Goal: Information Seeking & Learning: Learn about a topic

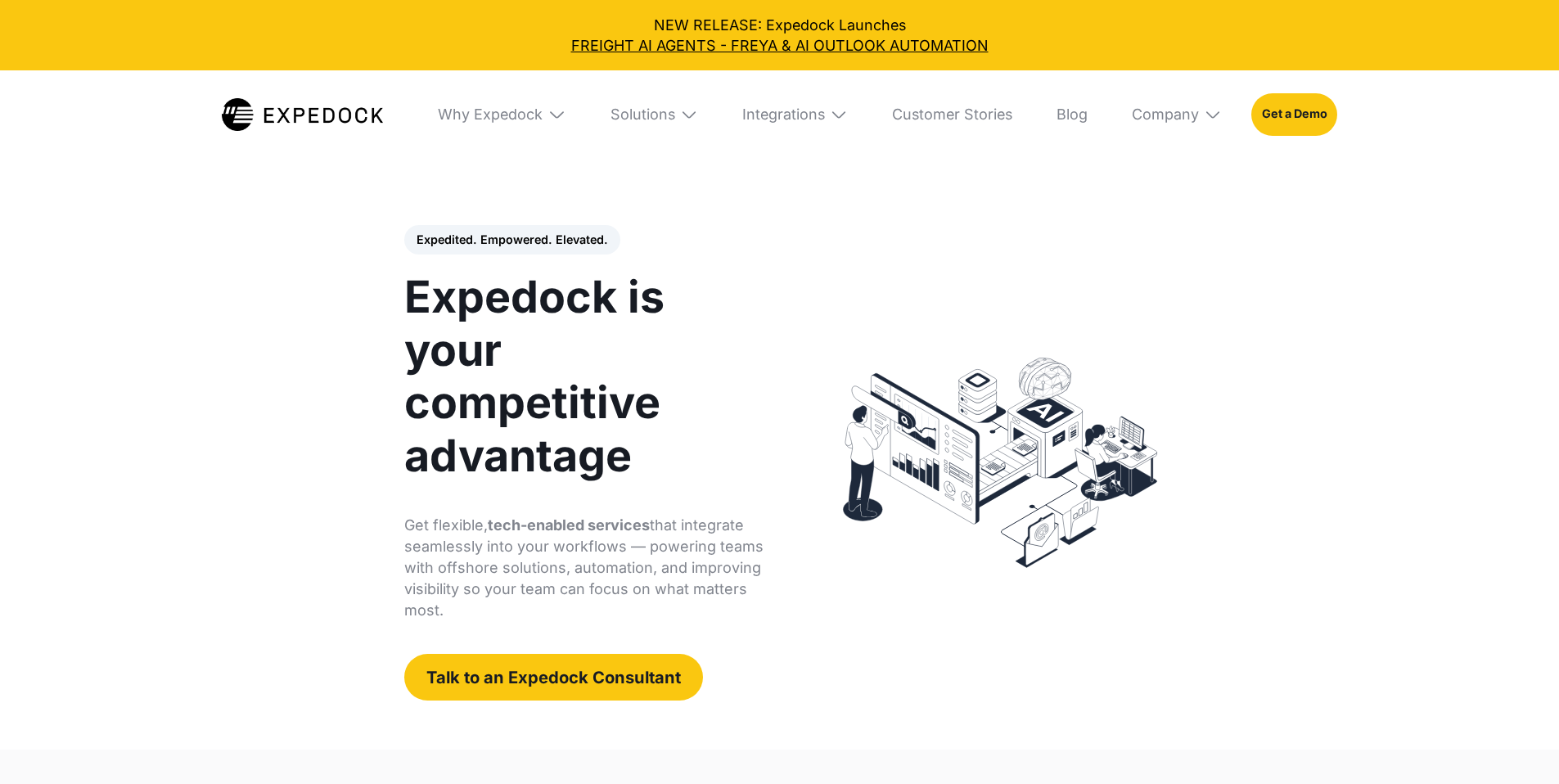
select select
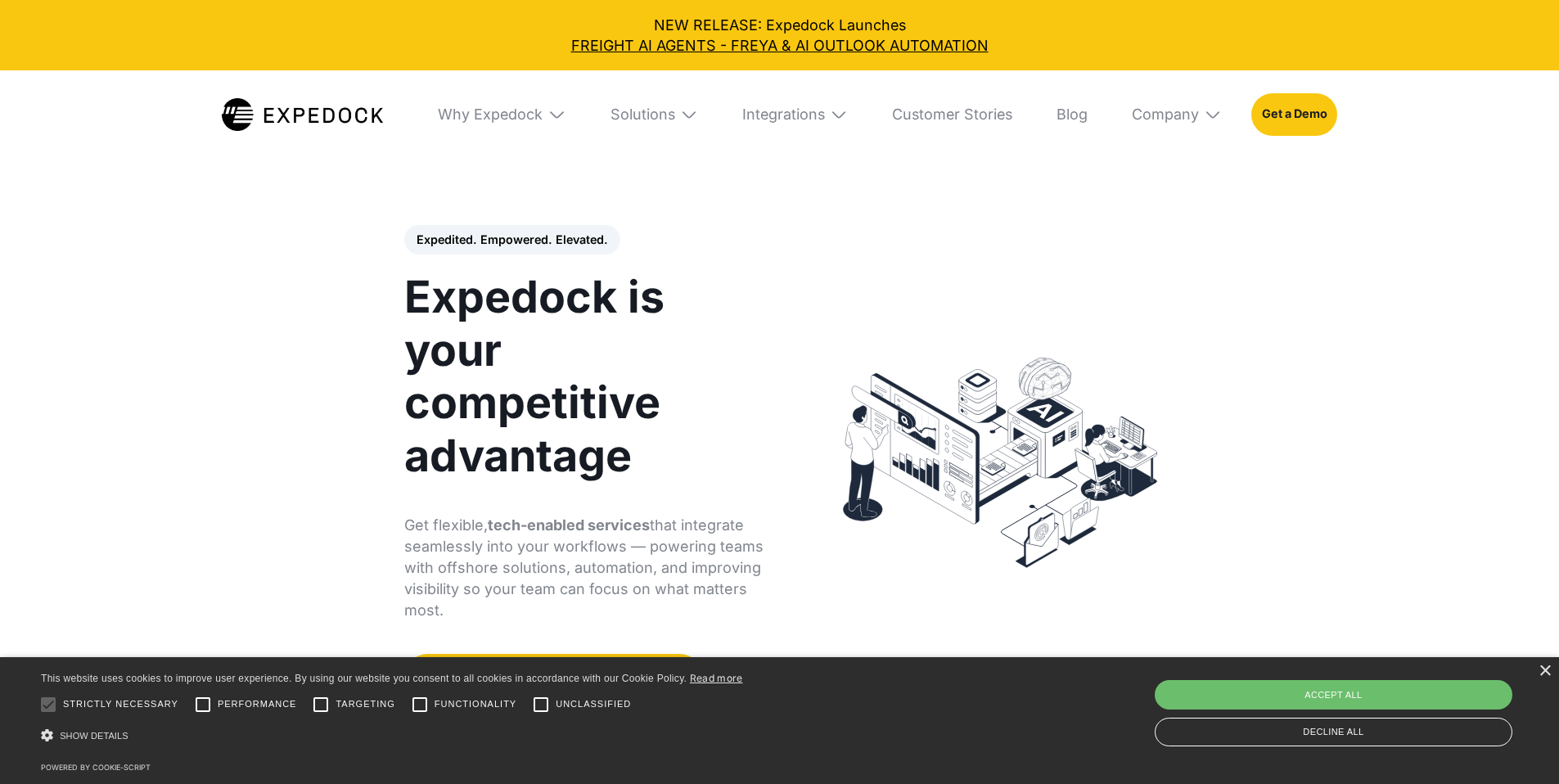
click at [689, 113] on img at bounding box center [688, 114] width 18 height 18
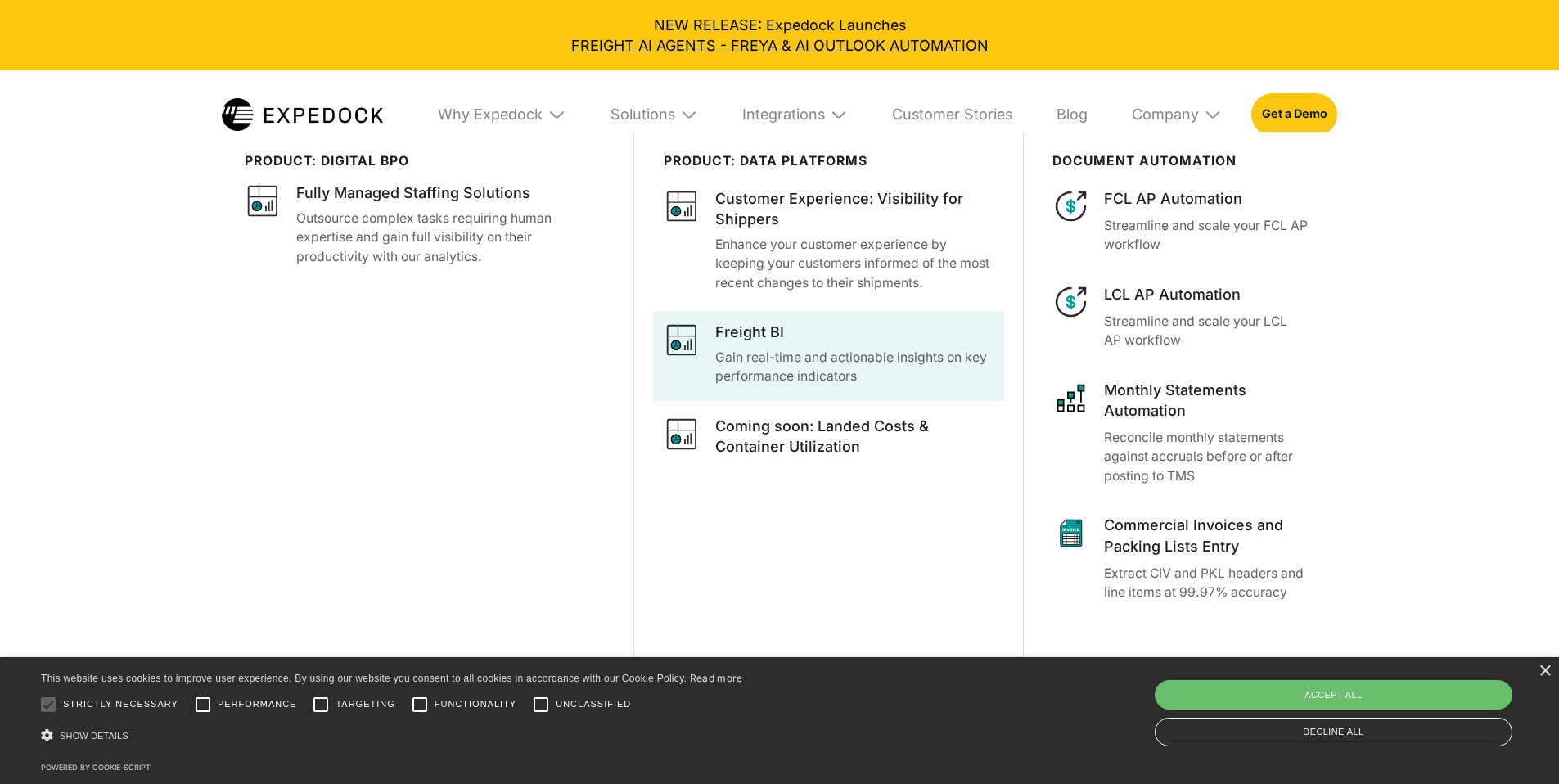
click at [832, 365] on p "Gain real-time and actionable insights on key performance indicators" at bounding box center [854, 367] width 279 height 38
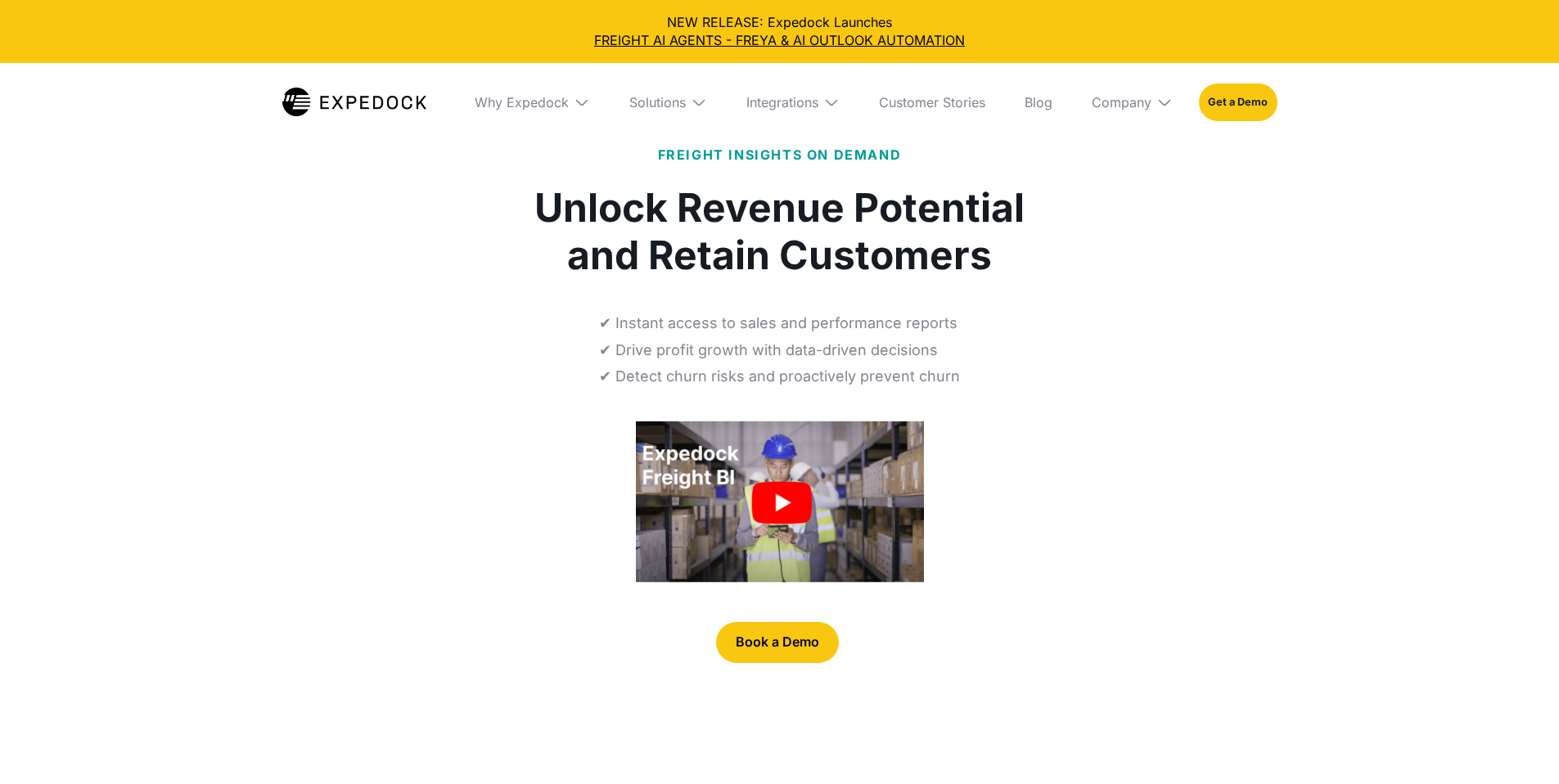
select select
click at [694, 98] on img at bounding box center [699, 102] width 16 height 16
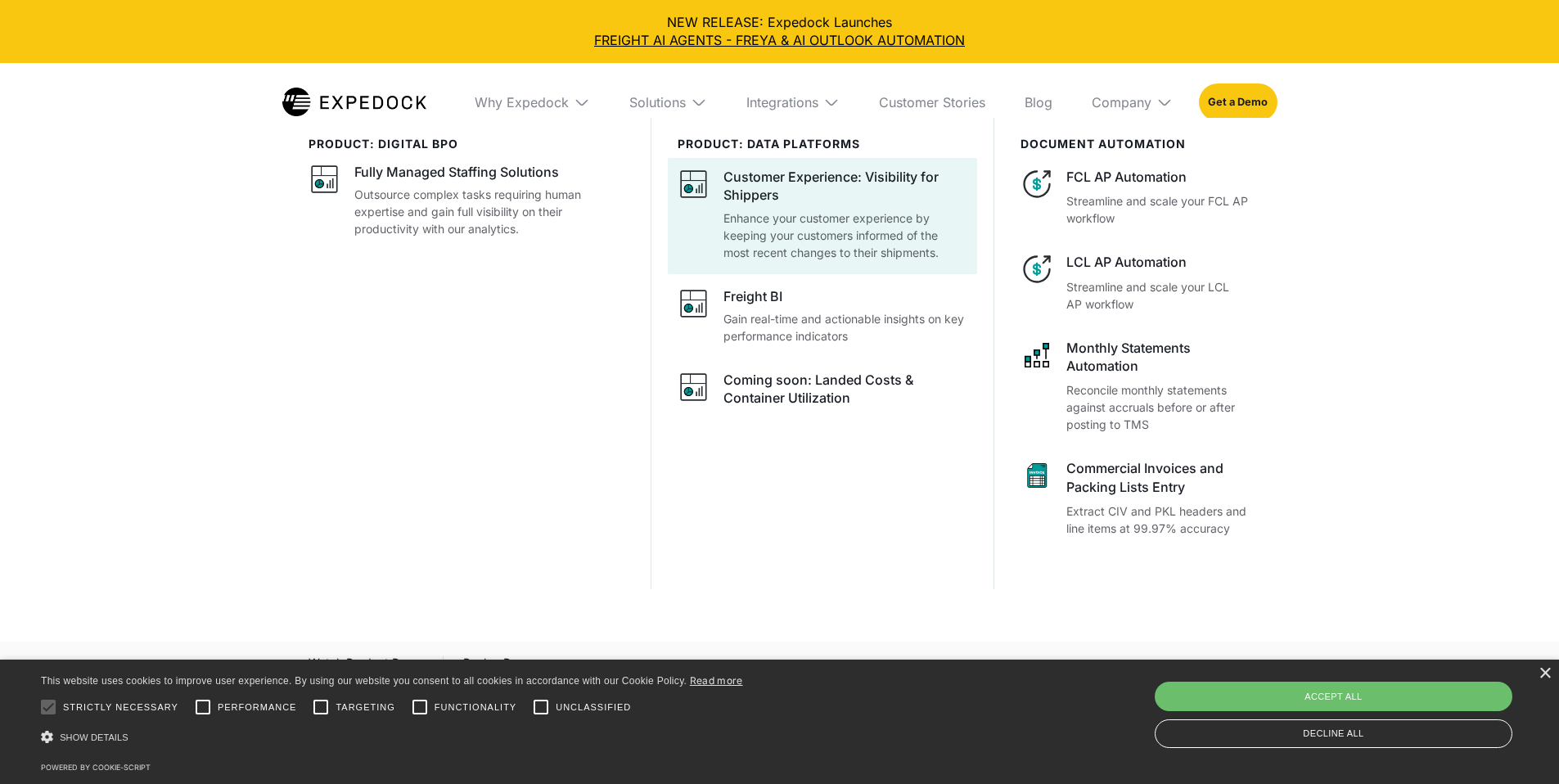
click at [869, 230] on p "Enhance your customer experience by keeping your customers informed of the most…" at bounding box center [845, 235] width 244 height 52
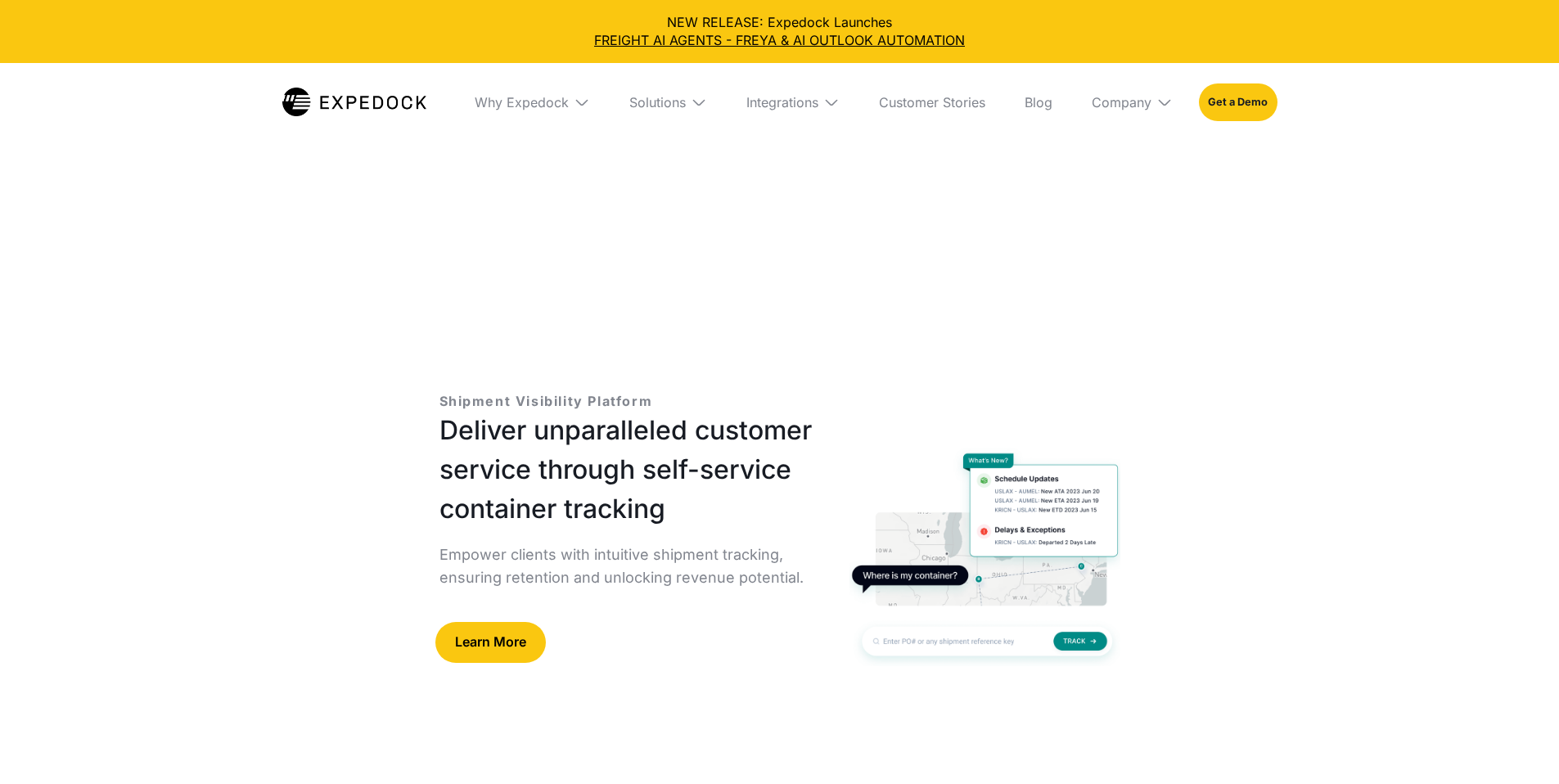
select select
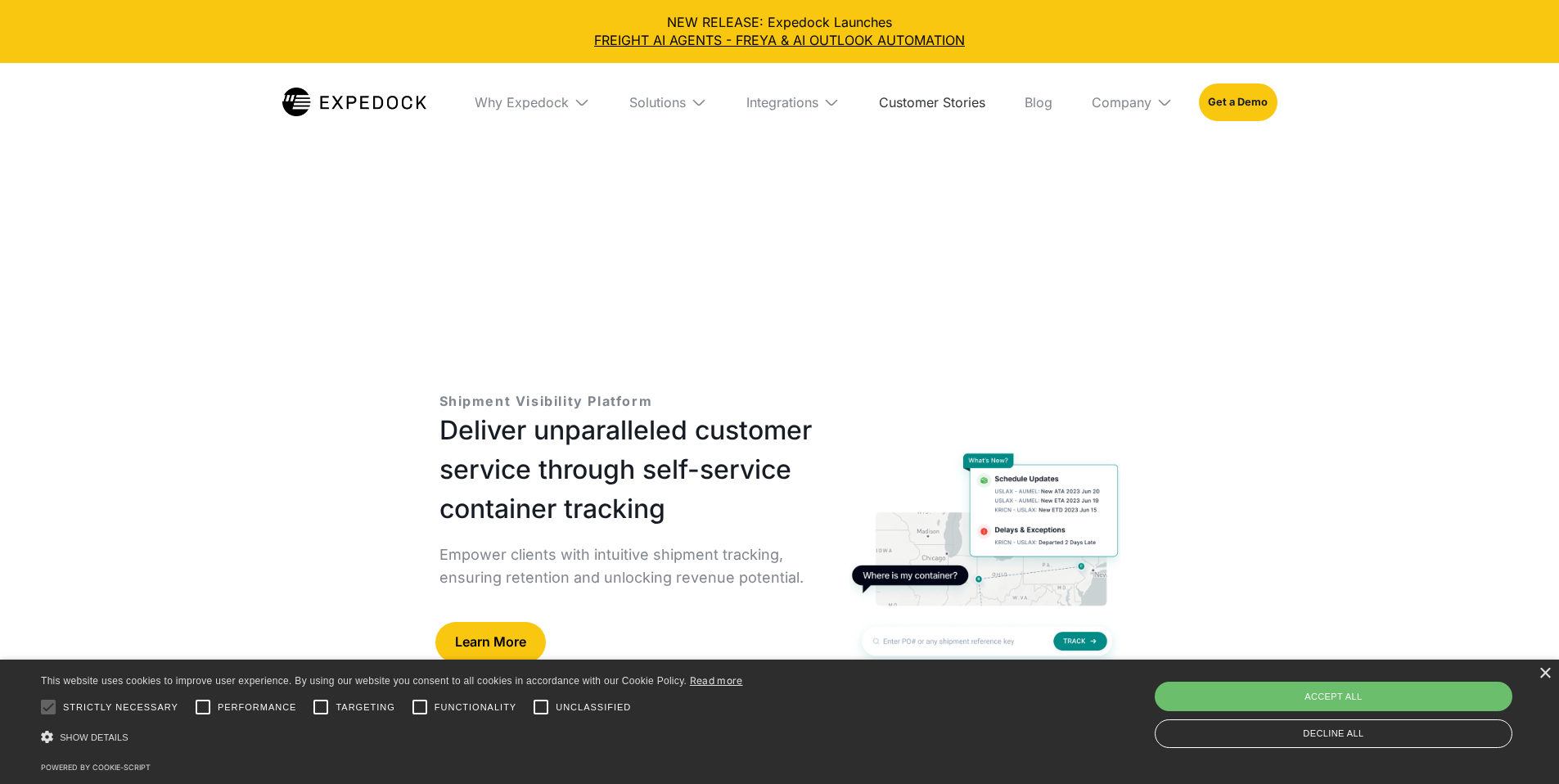
click at [992, 100] on link "Customer Stories" at bounding box center [932, 102] width 133 height 79
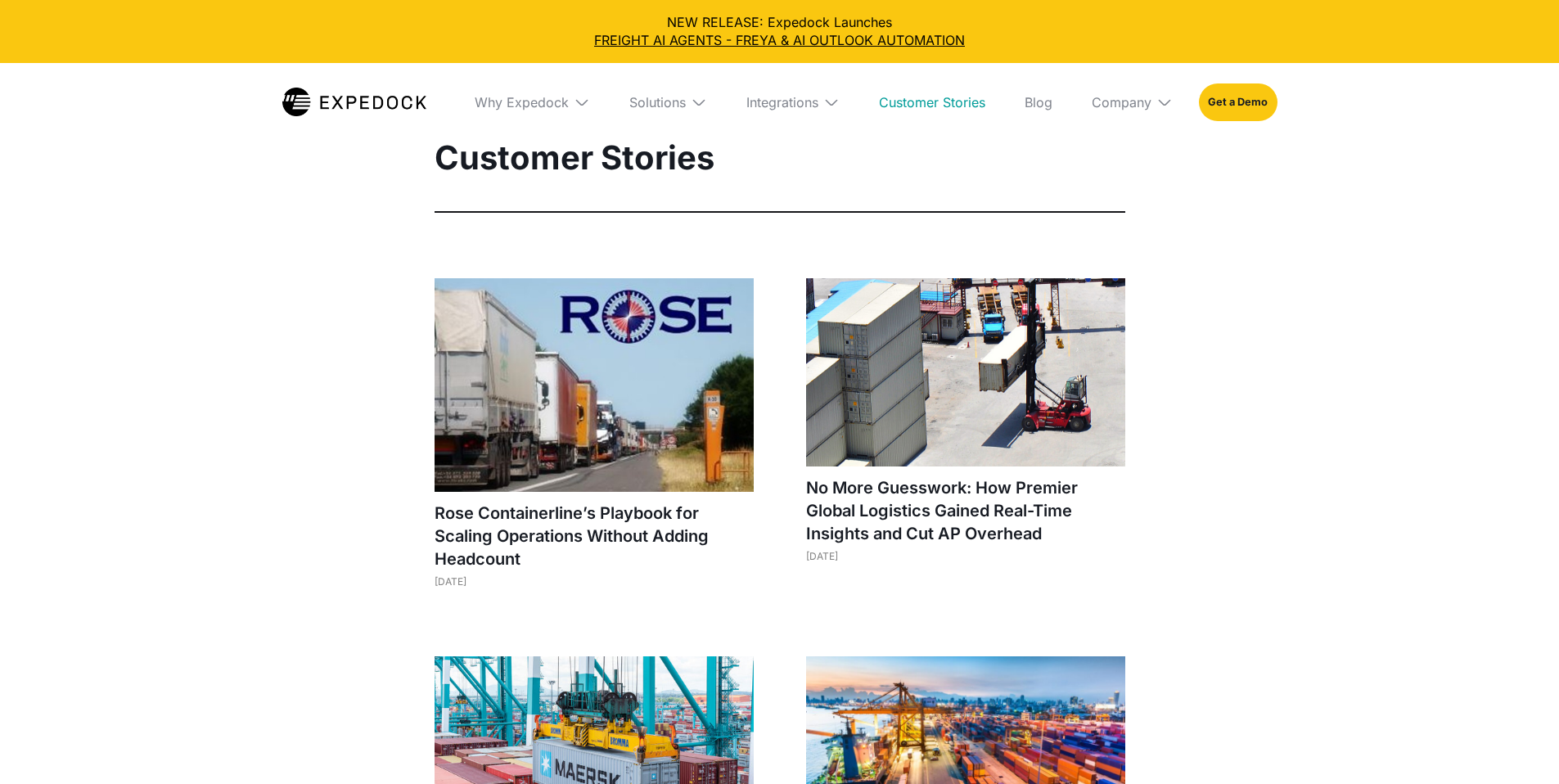
select select
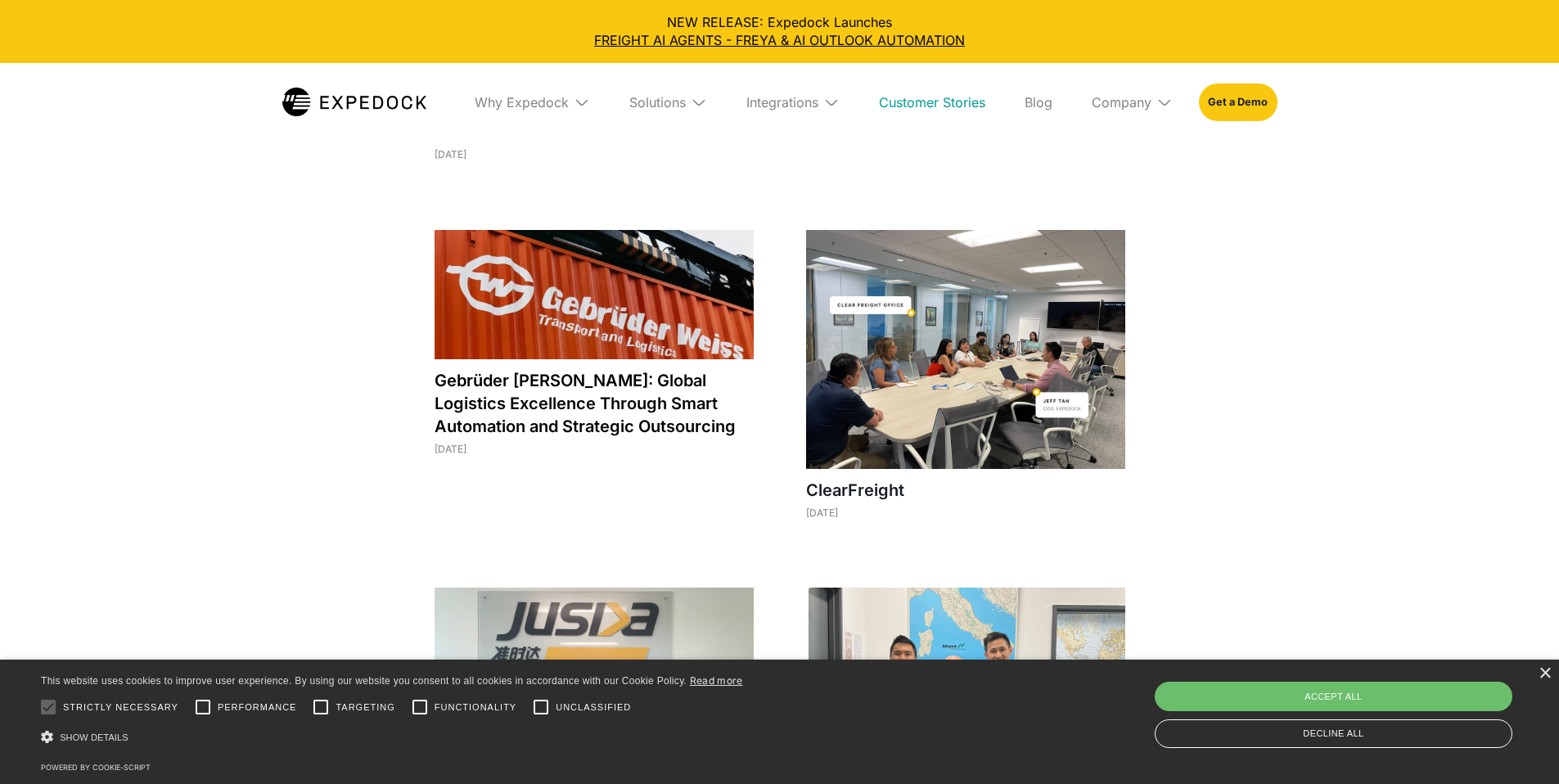
scroll to position [807, 0]
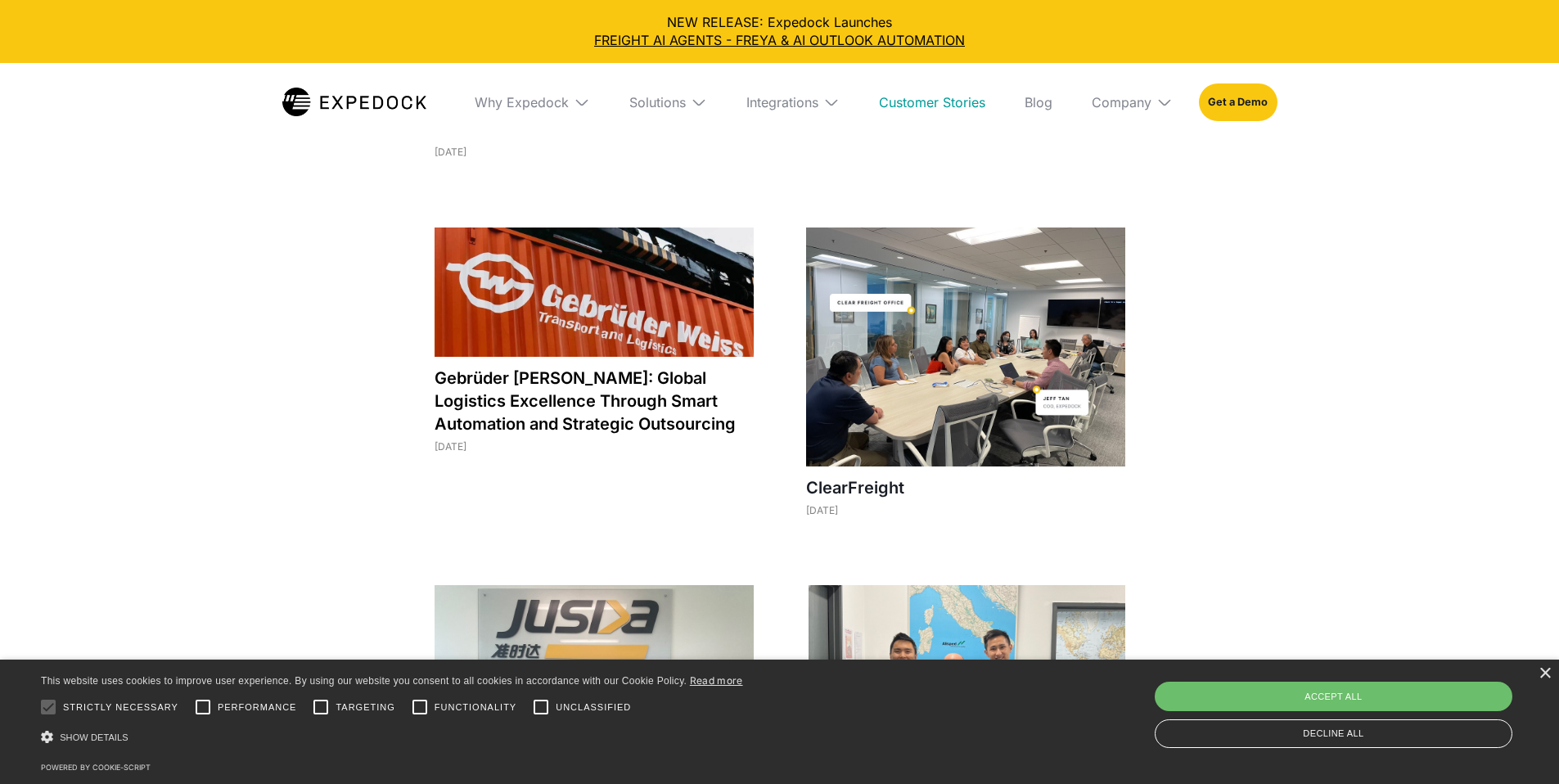
click at [623, 400] on h1 "Gebrüder Weiss: Global Logistics Excellence Through Smart Automation and Strate…" at bounding box center [594, 400] width 319 height 69
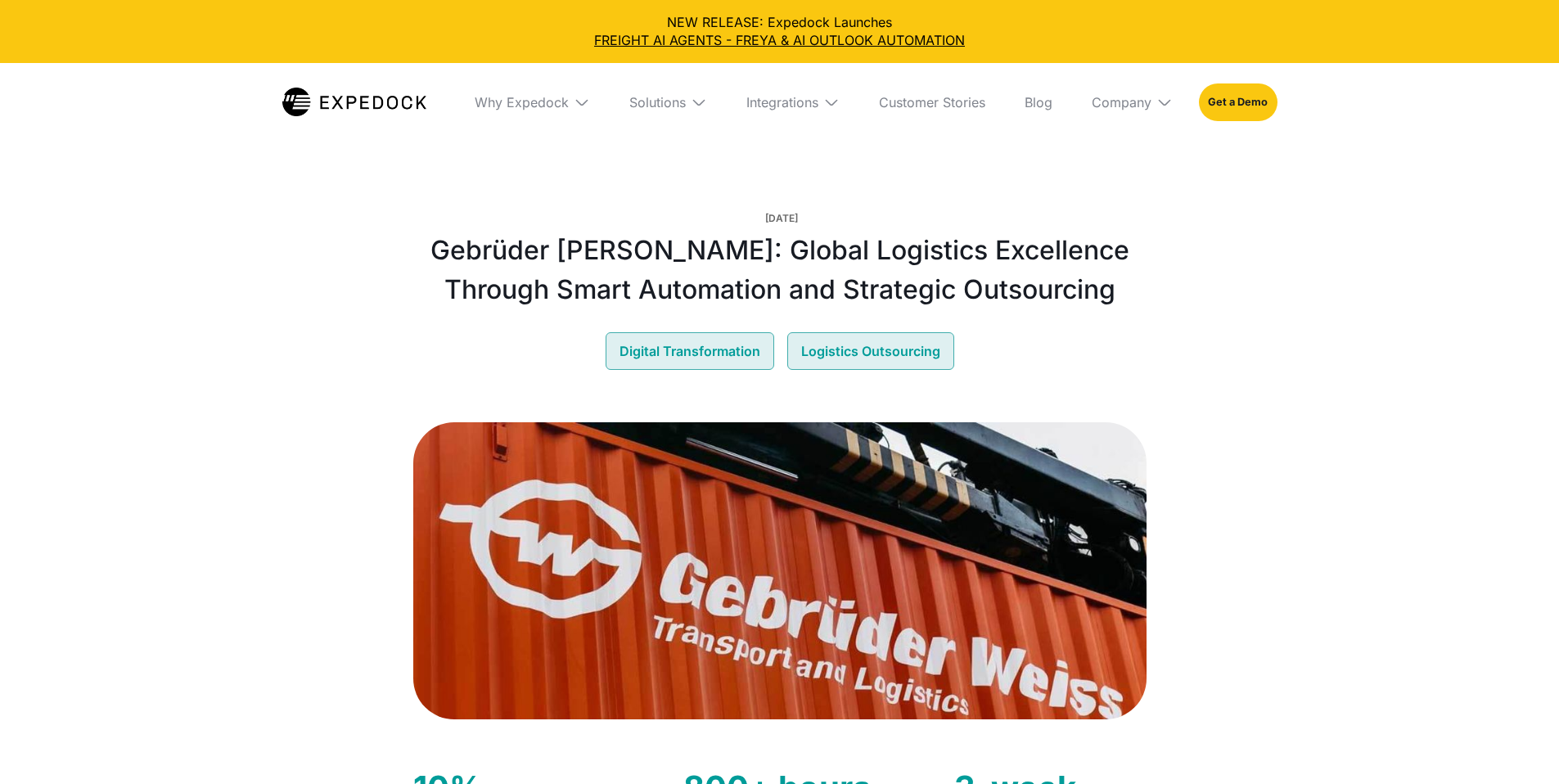
select select
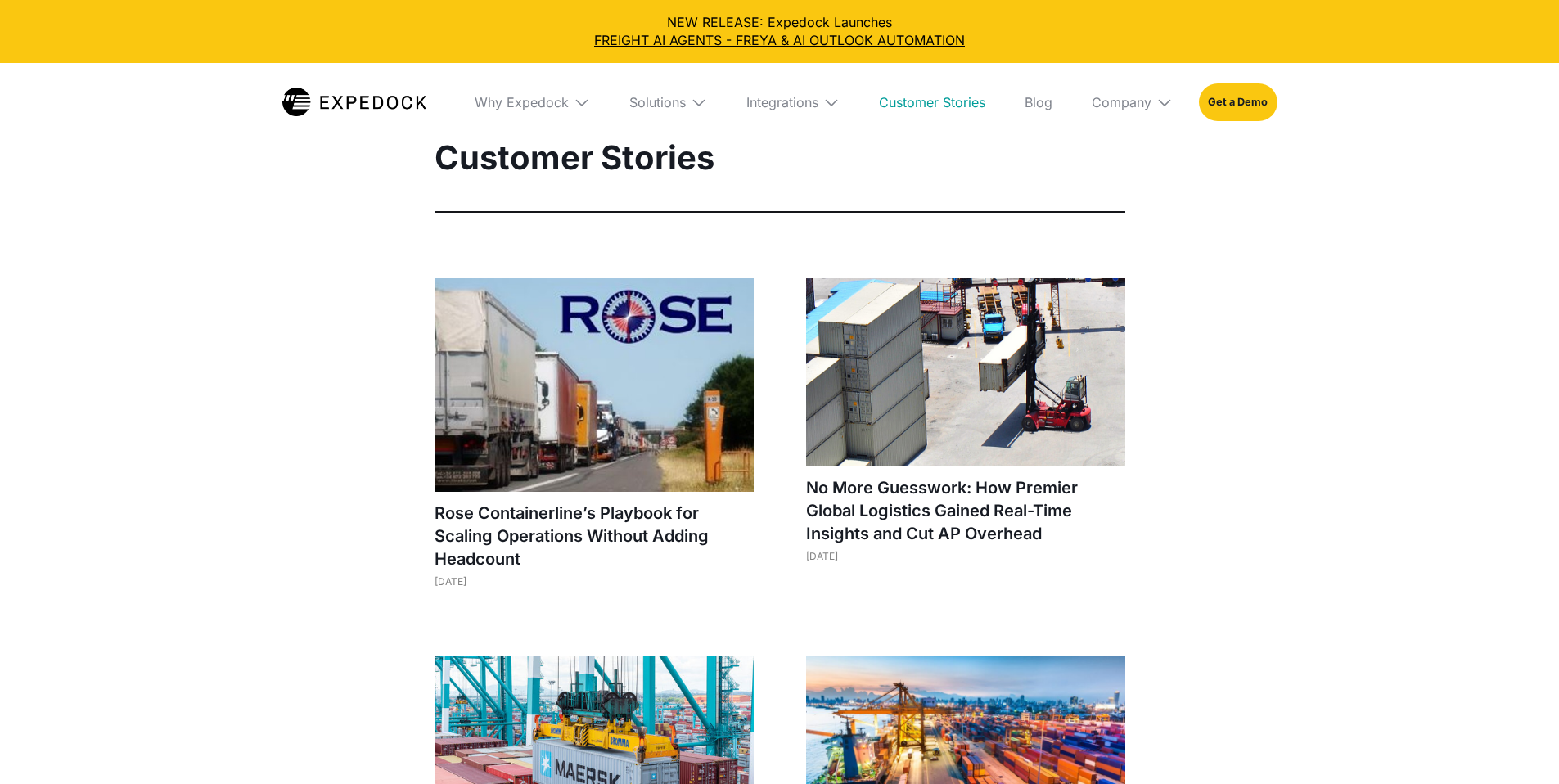
select select
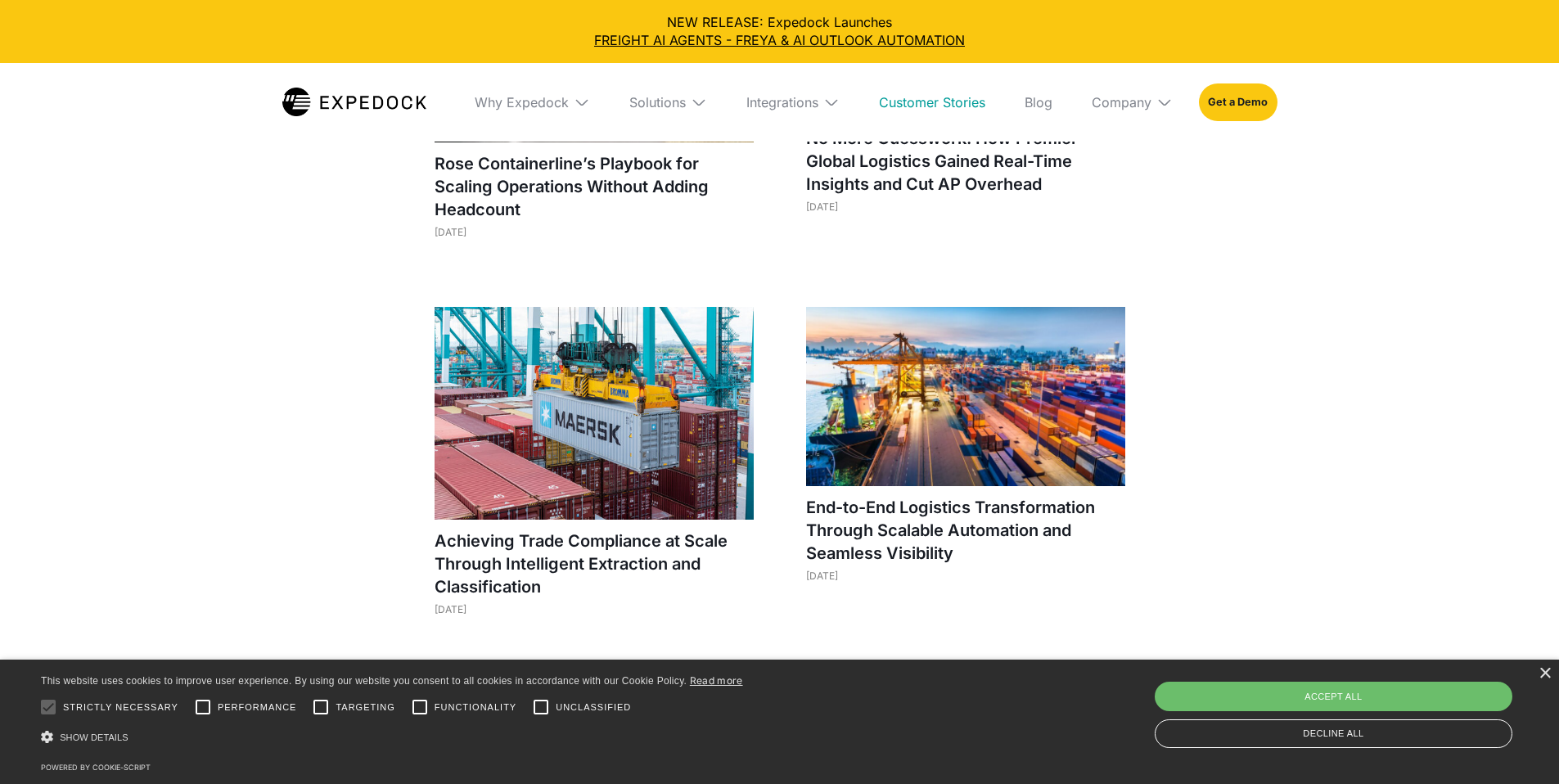
scroll to position [211, 0]
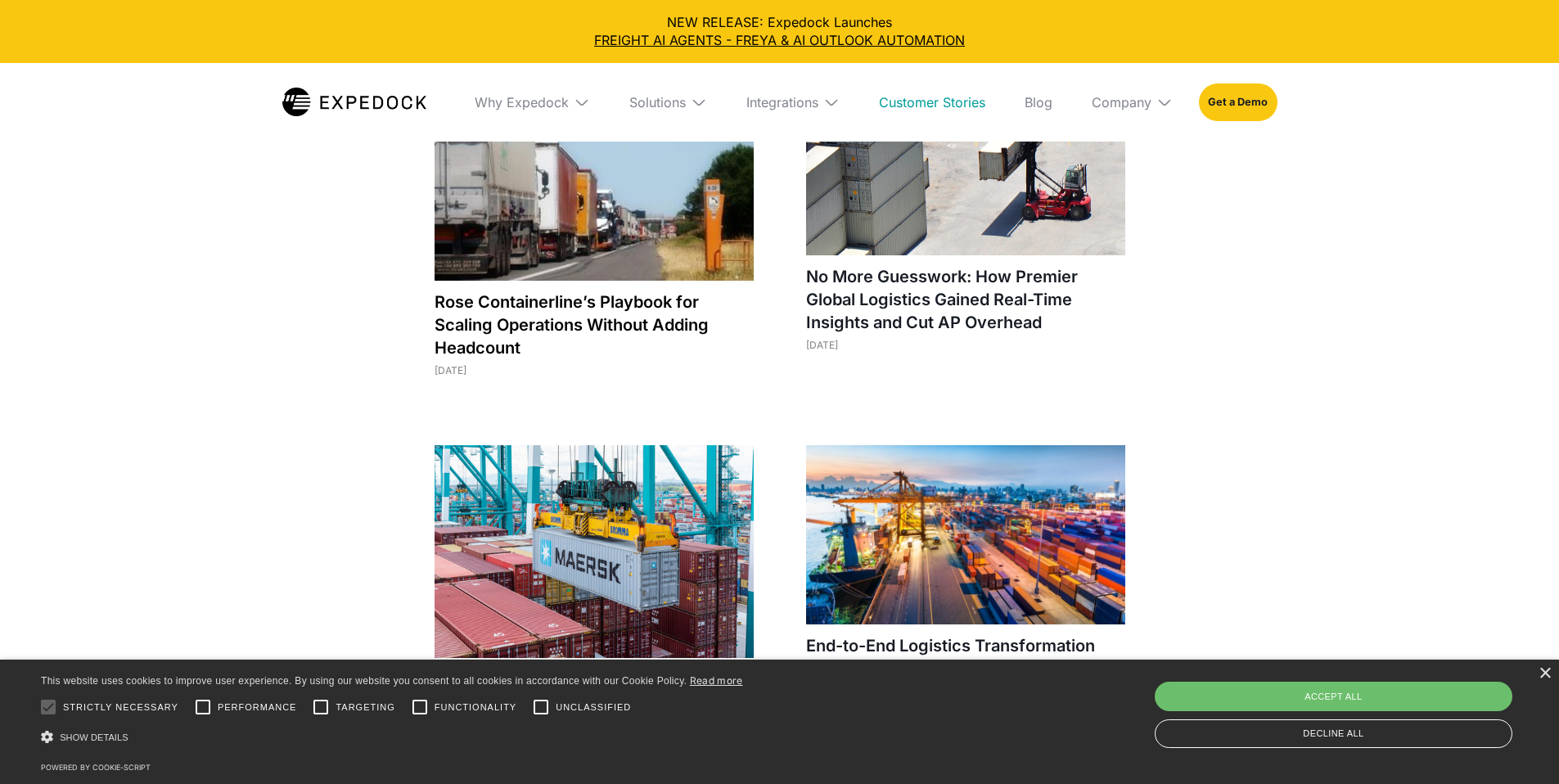
click at [624, 311] on h1 "Rose Containerline’s Playbook for Scaling Operations Without Adding Headcount" at bounding box center [594, 324] width 319 height 69
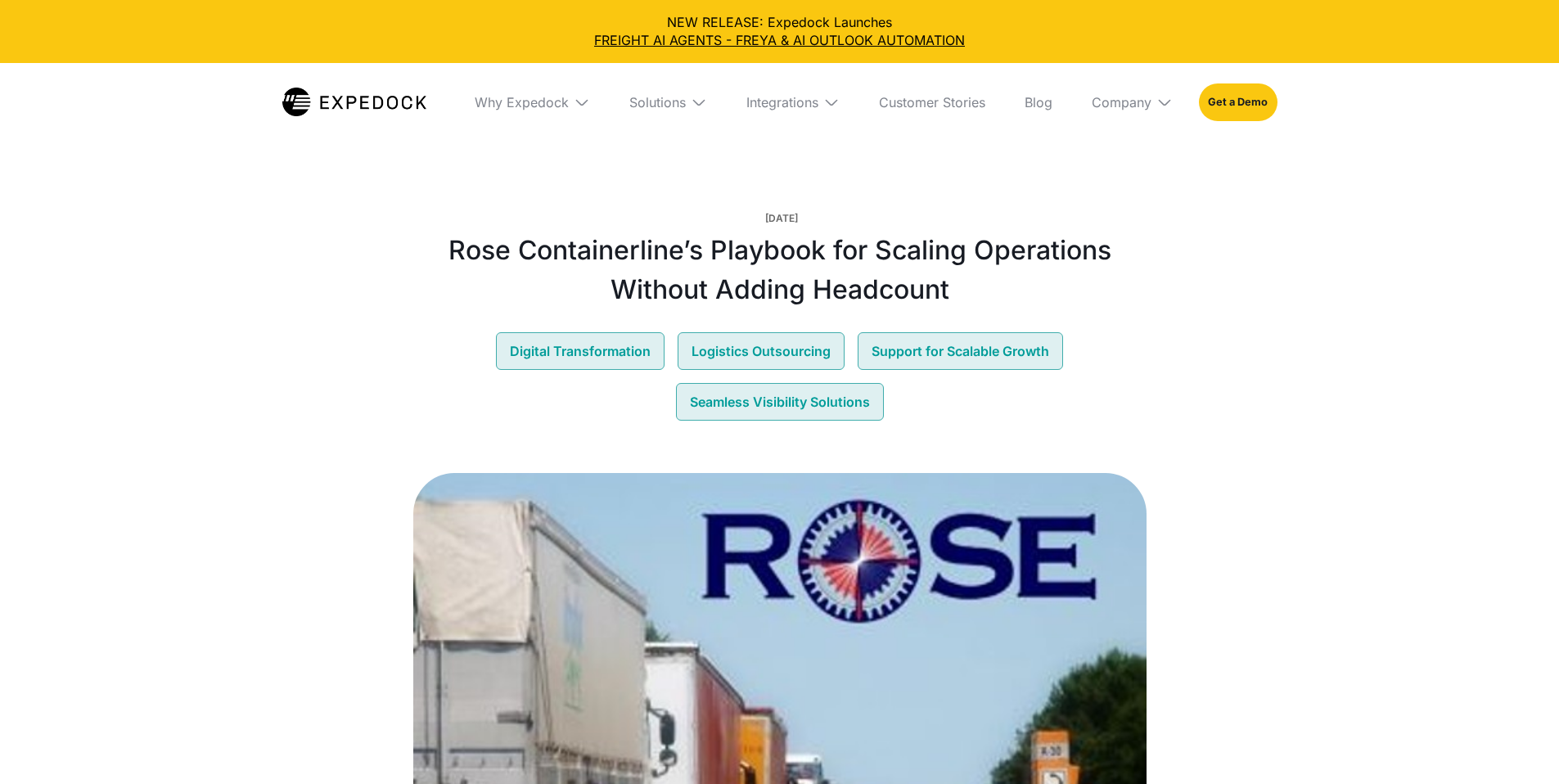
select select
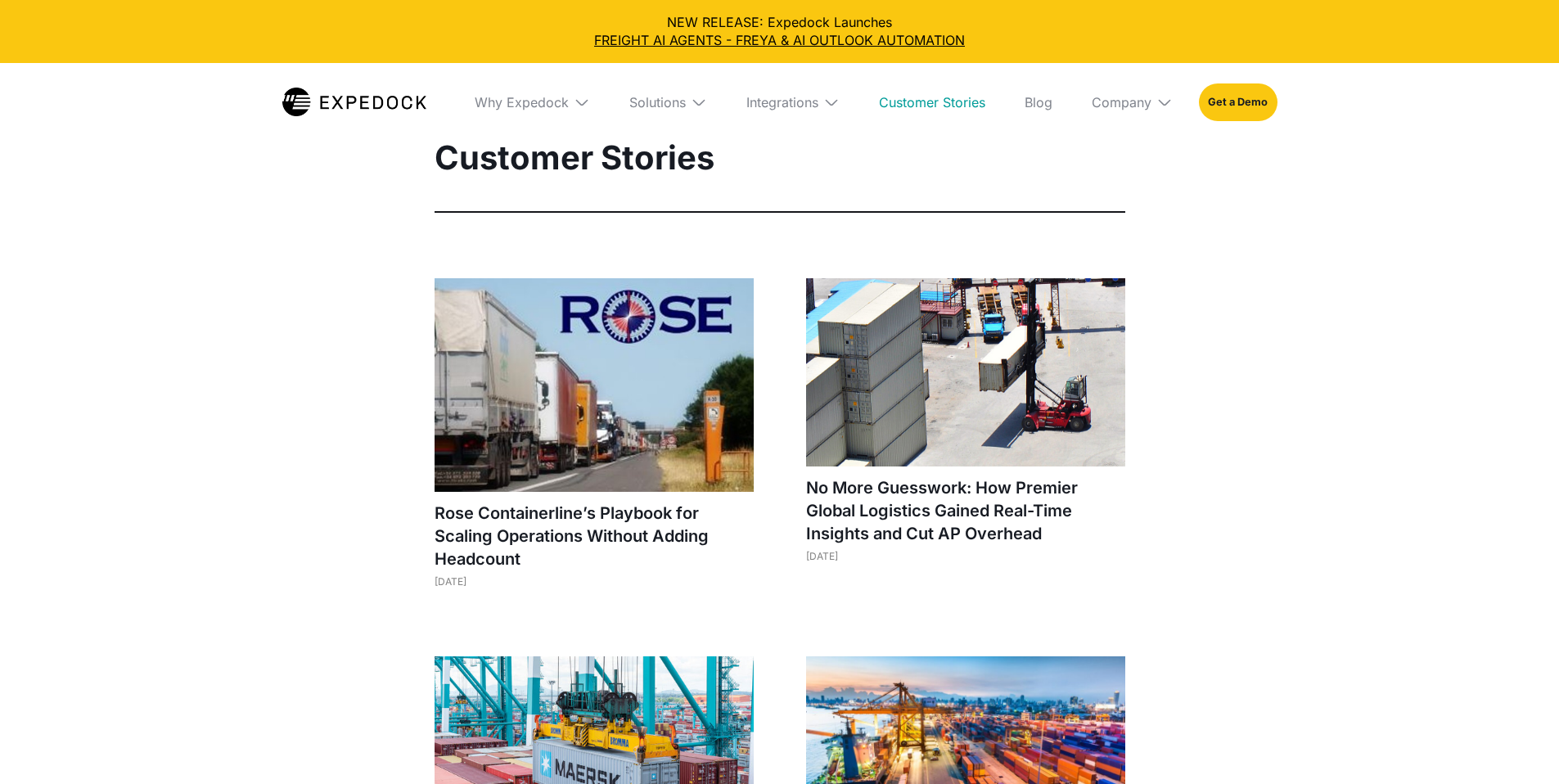
select select
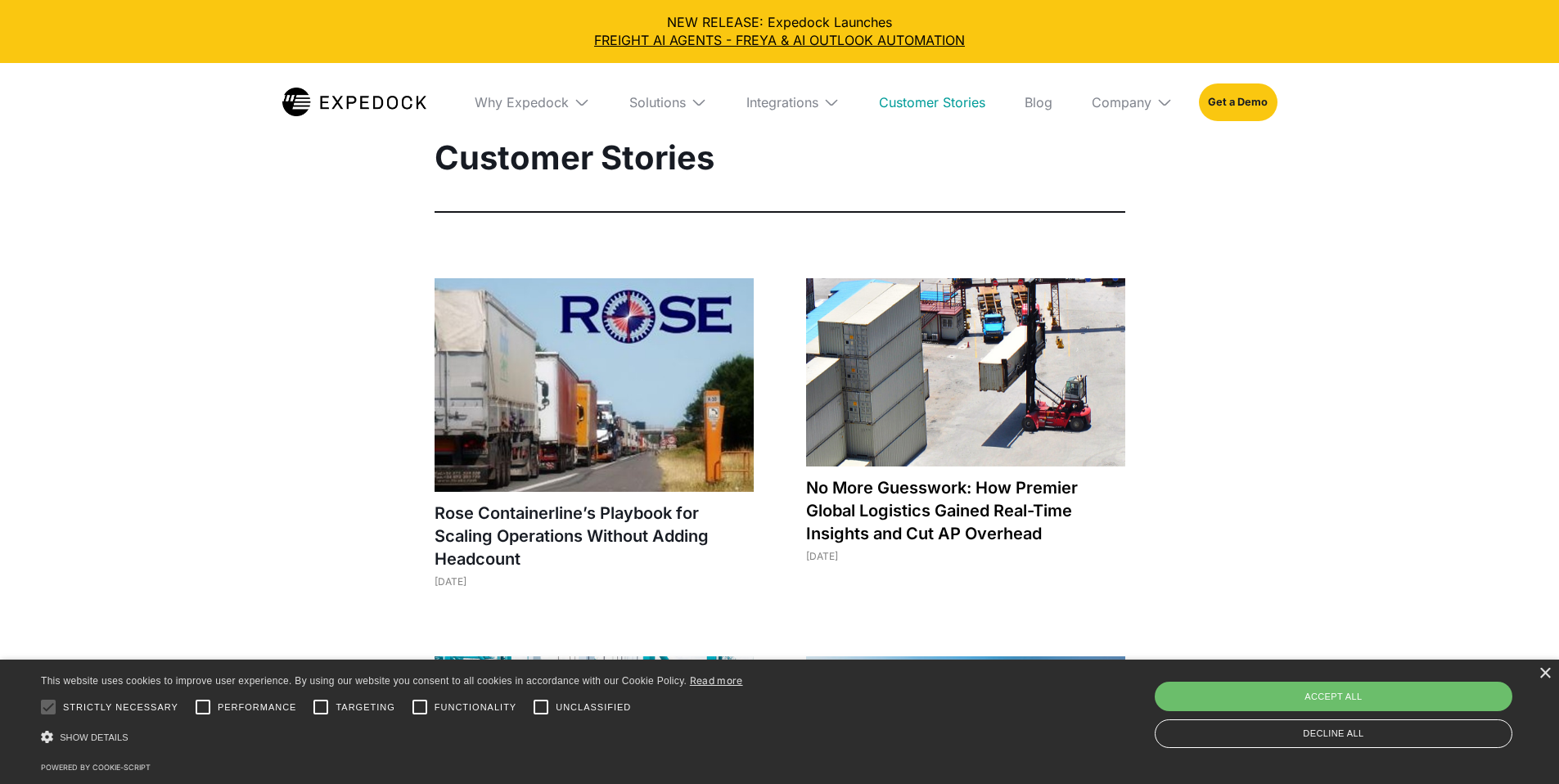
click at [896, 538] on h1 "No More Guesswork: How Premier Global Logistics Gained Real-Time Insights and C…" at bounding box center [965, 511] width 319 height 69
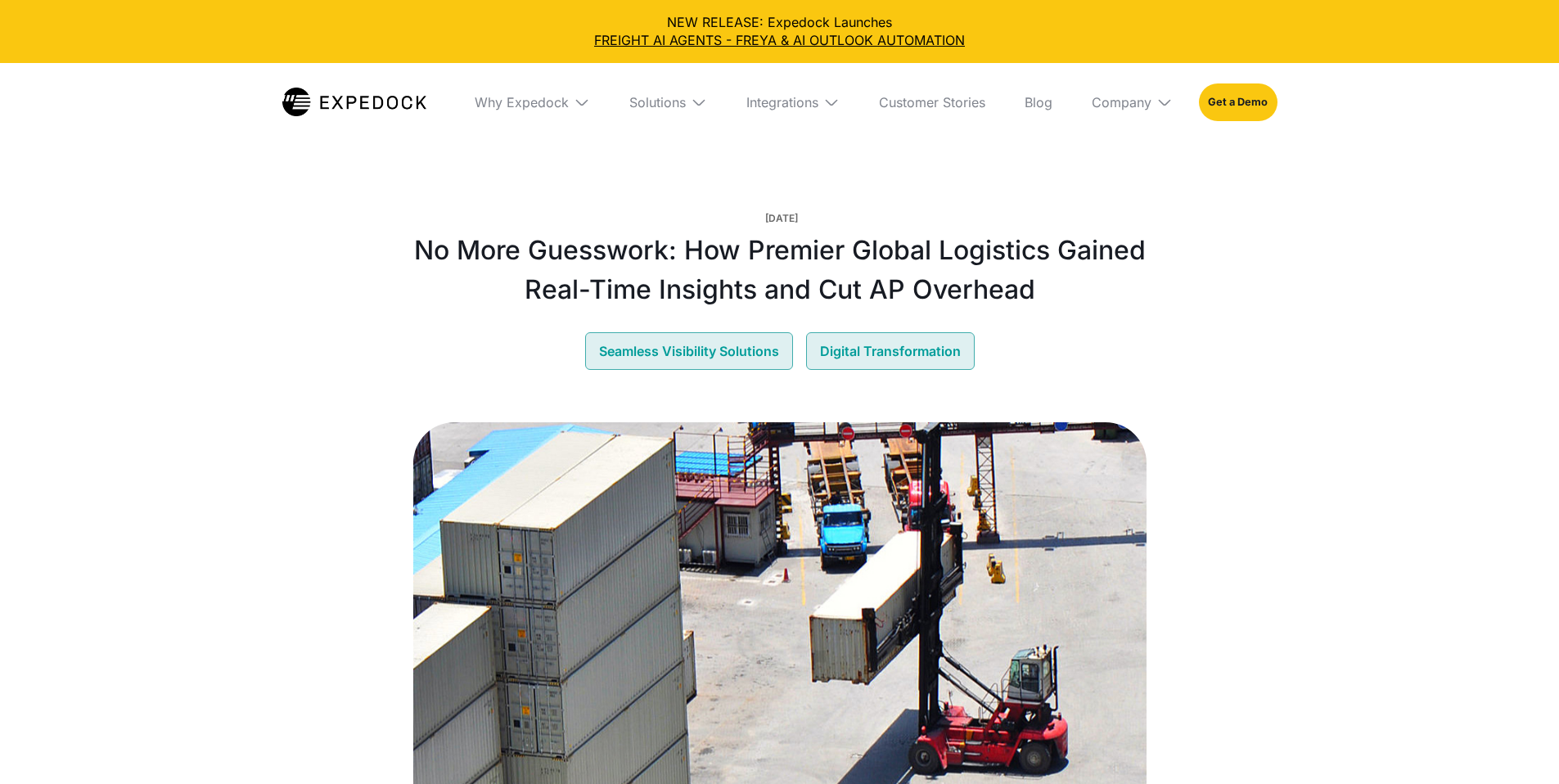
select select
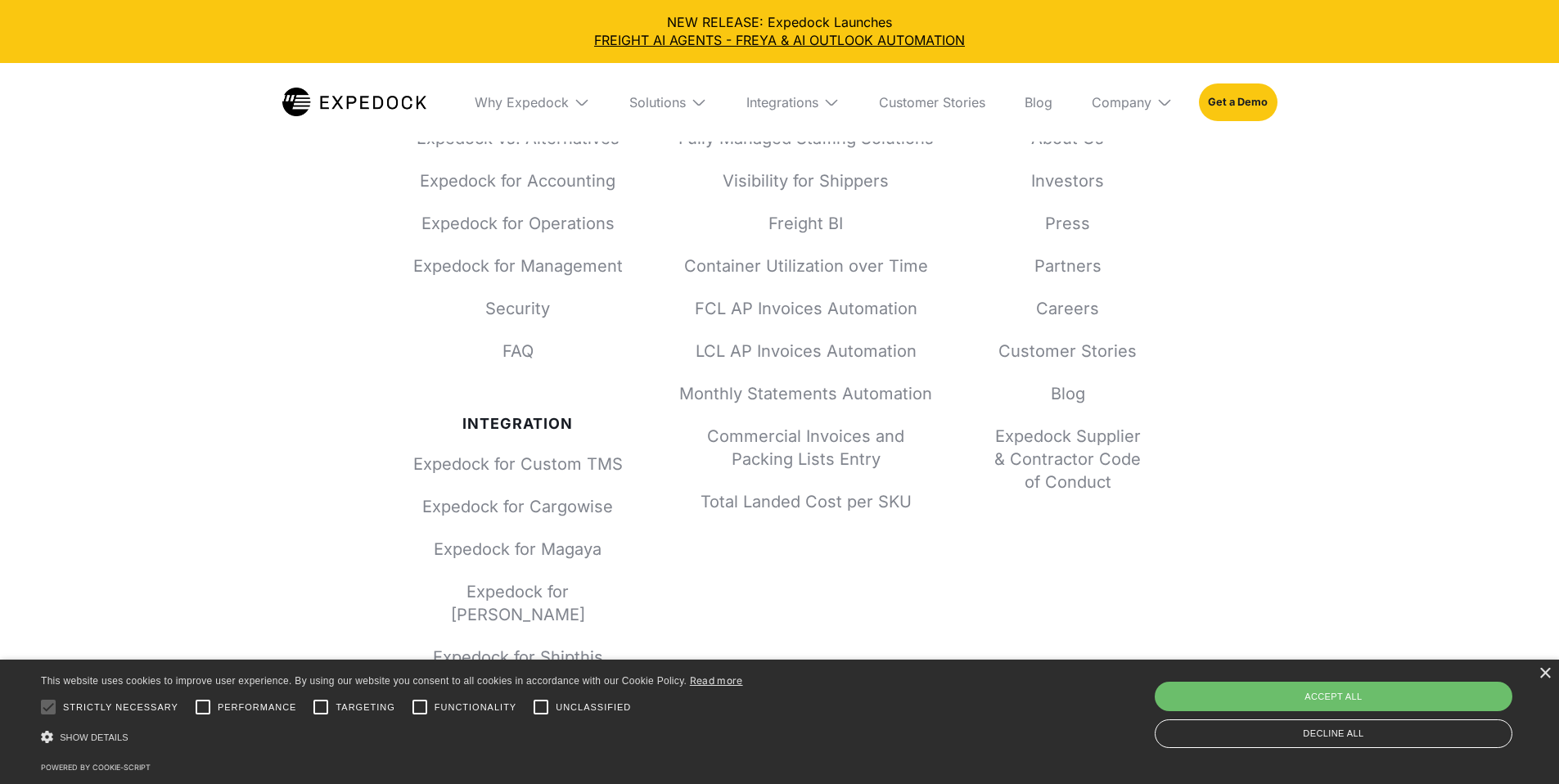
scroll to position [5113, 0]
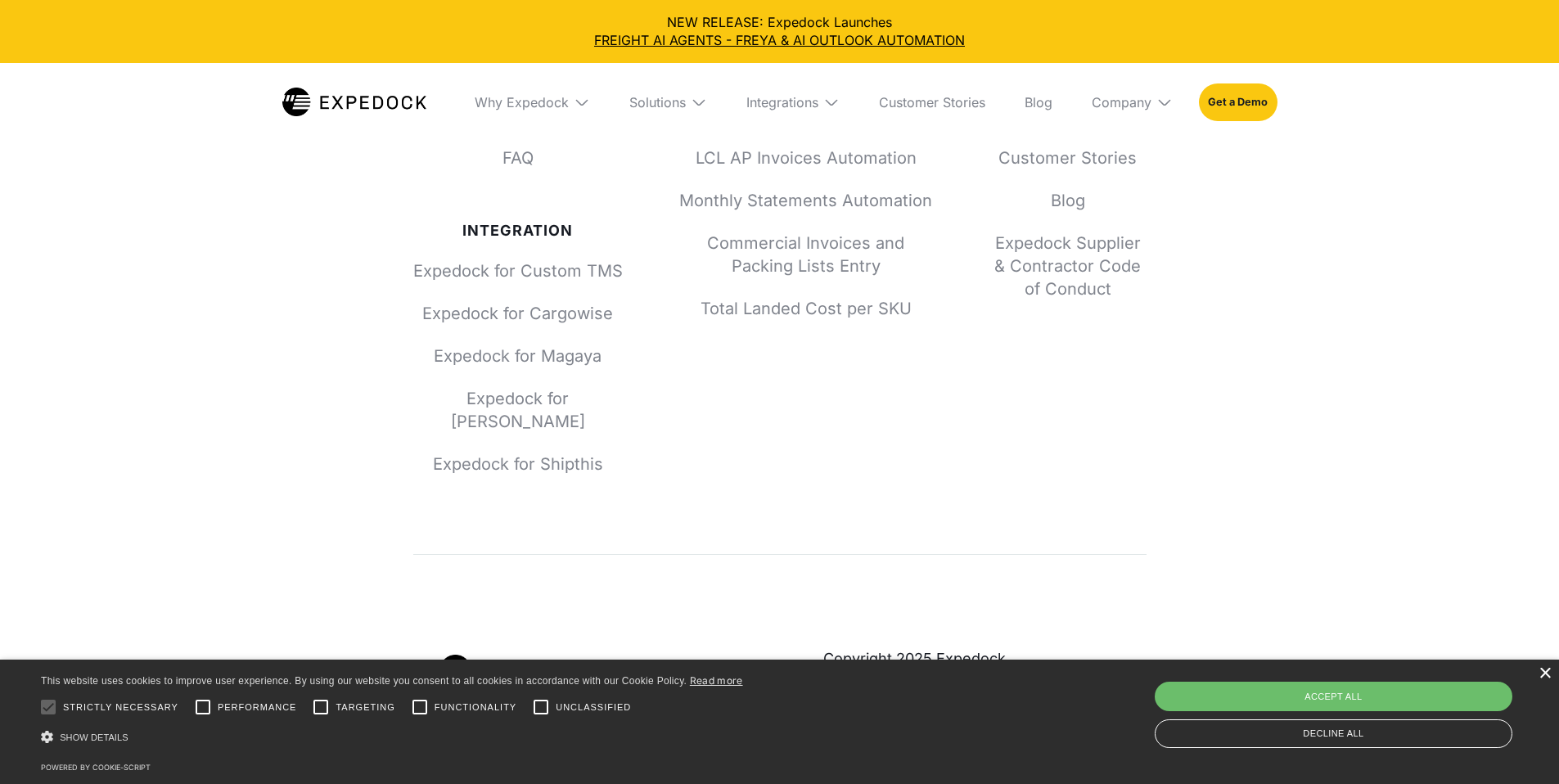
click at [1551, 675] on div "×" at bounding box center [1545, 674] width 12 height 12
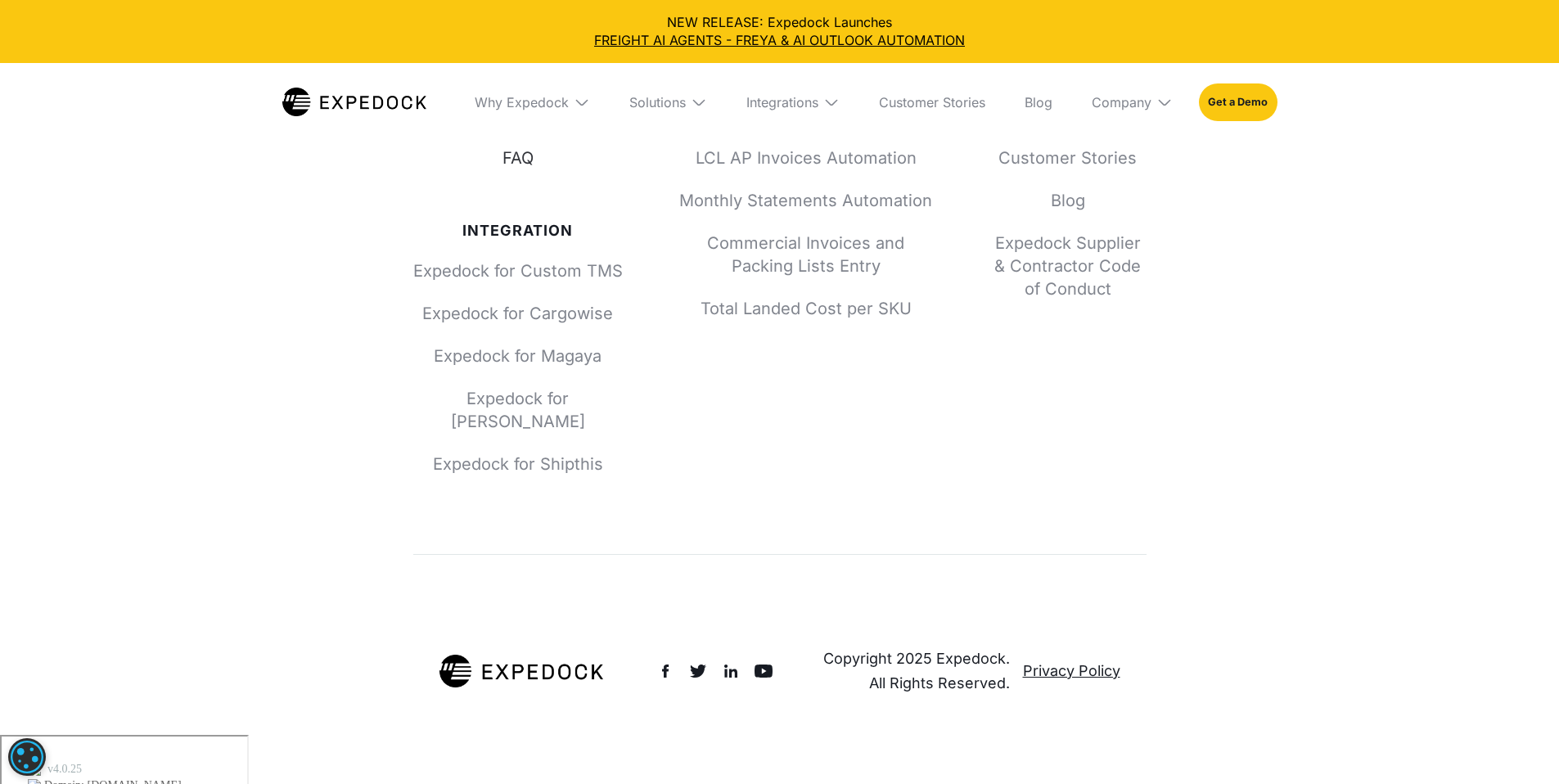
click at [531, 169] on link "FAQ" at bounding box center [517, 157] width 209 height 23
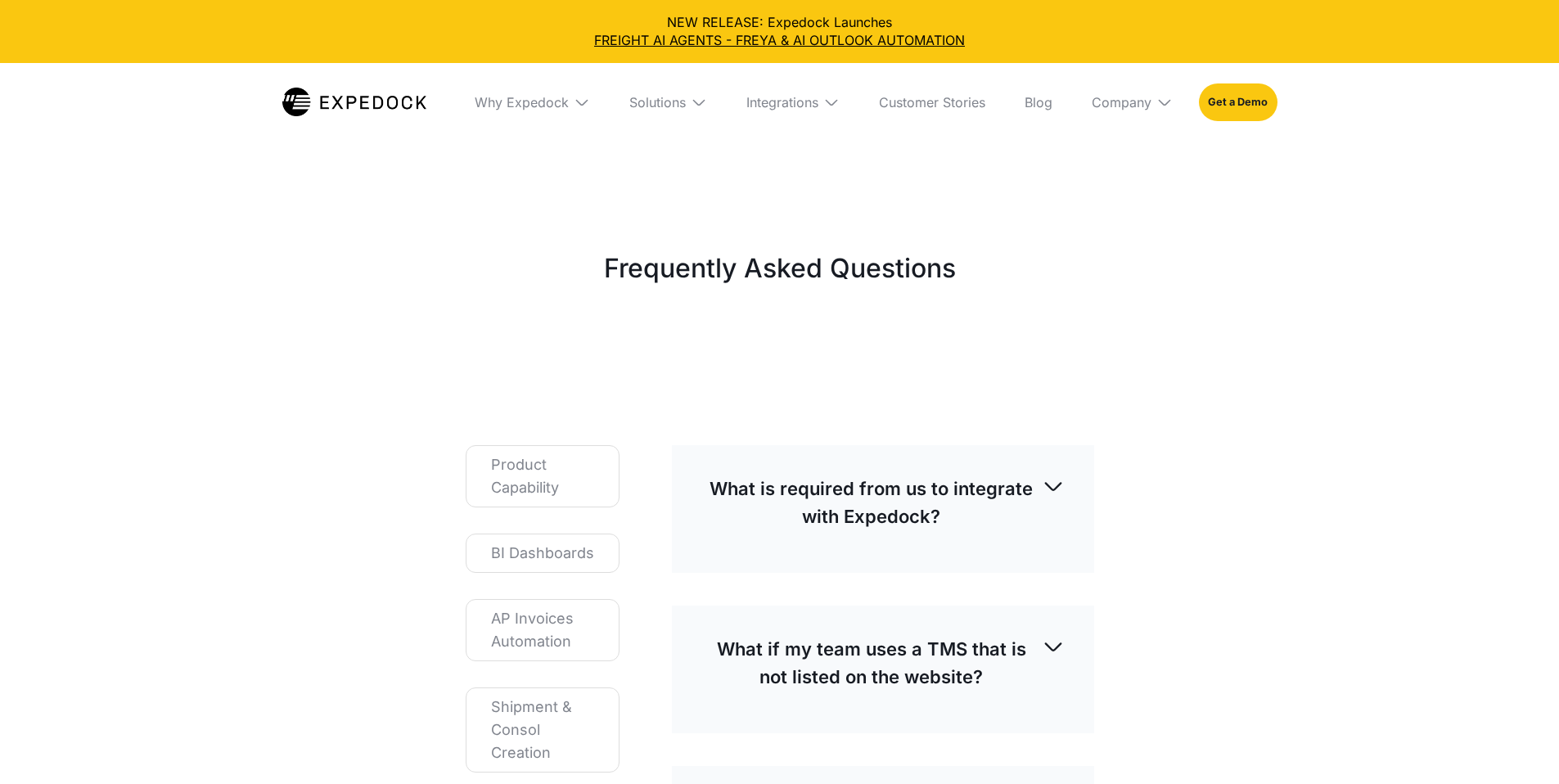
select select
